Goal: Task Accomplishment & Management: Use online tool/utility

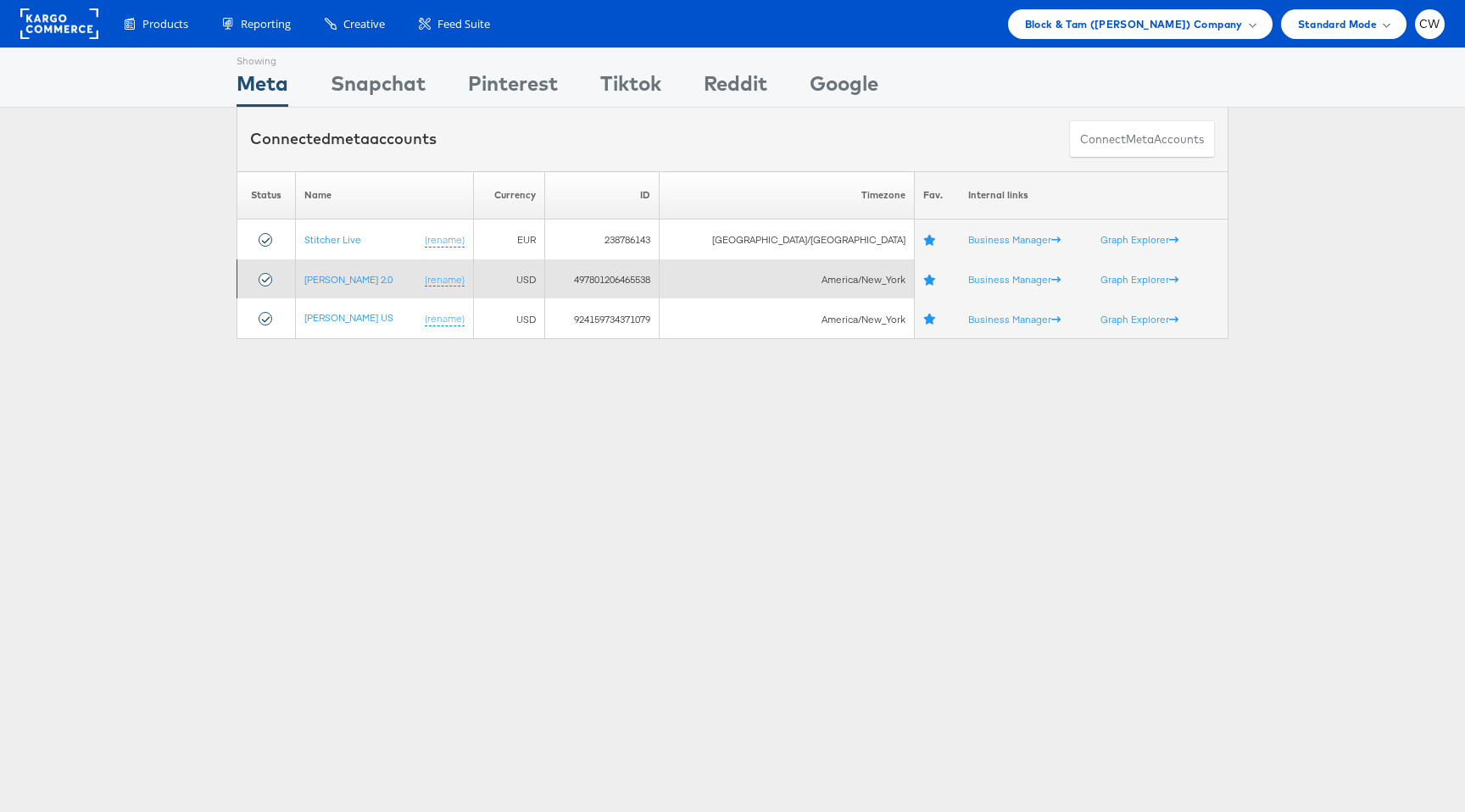
click at [365, 287] on td "Veronica Beard 2.0 (rename)" at bounding box center [385, 279] width 178 height 40
click at [376, 276] on link "[PERSON_NAME] 2.0" at bounding box center [348, 278] width 89 height 12
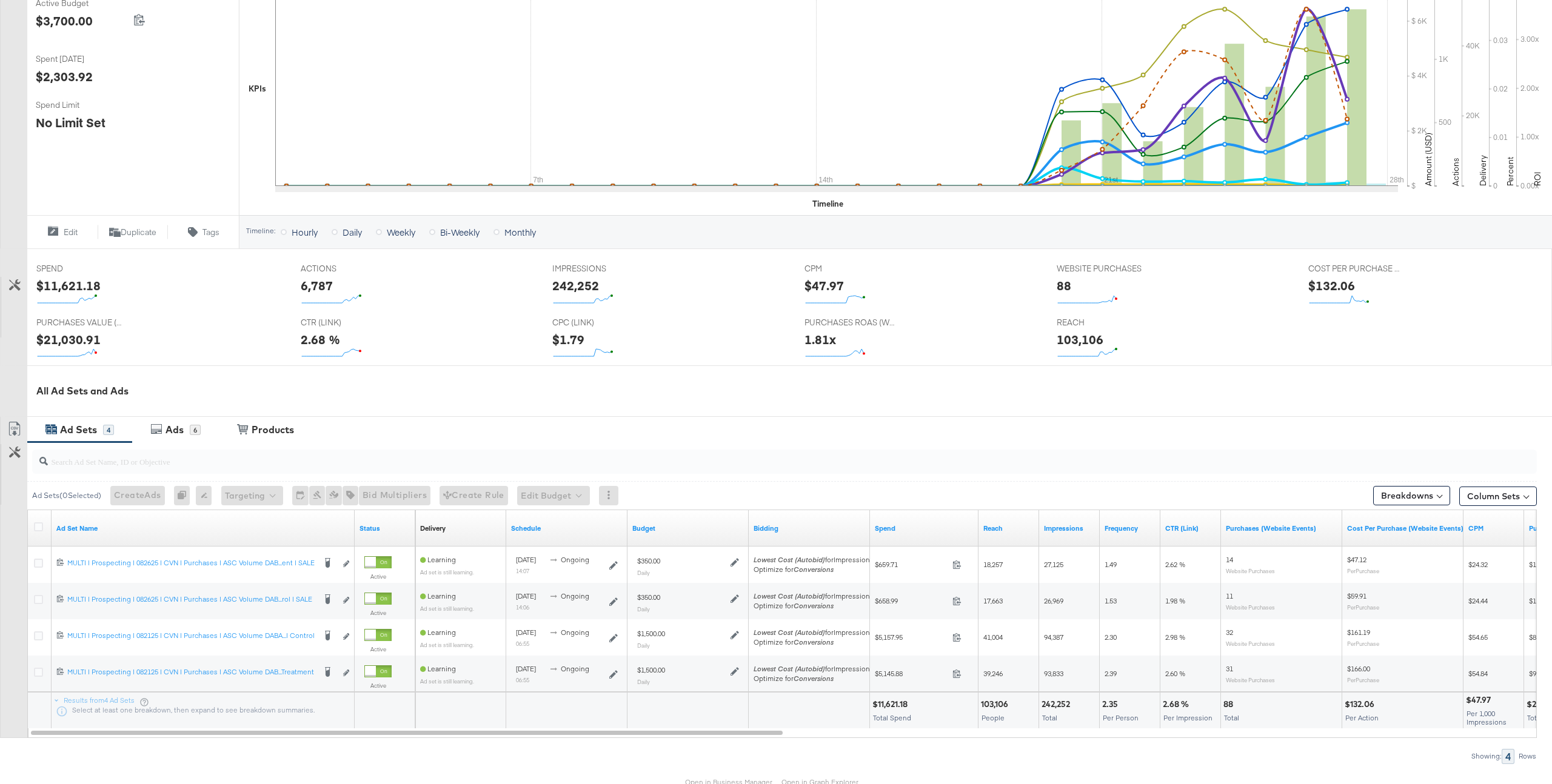
scroll to position [266, 0]
click at [1278, 445] on input "search" at bounding box center [721, 455] width 1348 height 24
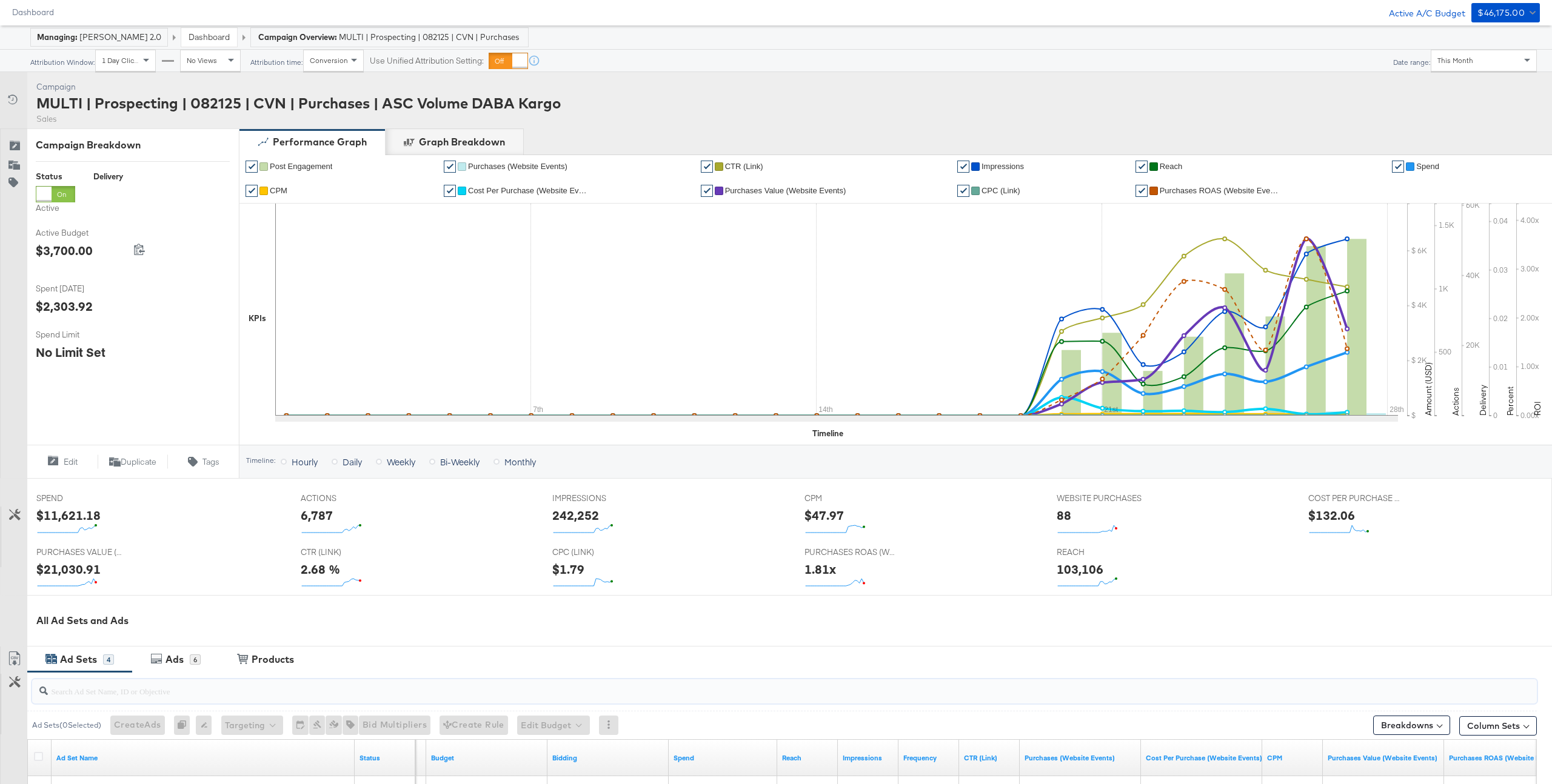
scroll to position [0, 0]
